Goal: Navigation & Orientation: Find specific page/section

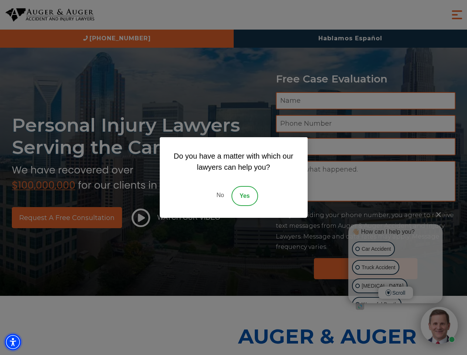
click at [13, 342] on img "Accessibility Menu" at bounding box center [13, 342] width 16 height 16
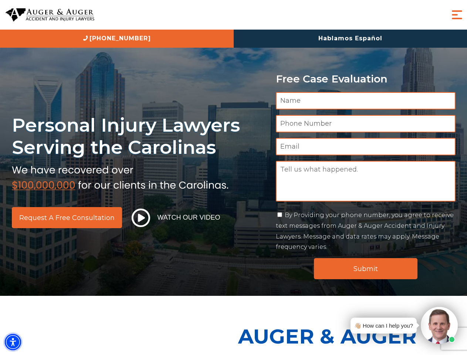
click at [13, 342] on img "Accessibility Menu" at bounding box center [13, 342] width 16 height 16
